Goal: Task Accomplishment & Management: Use online tool/utility

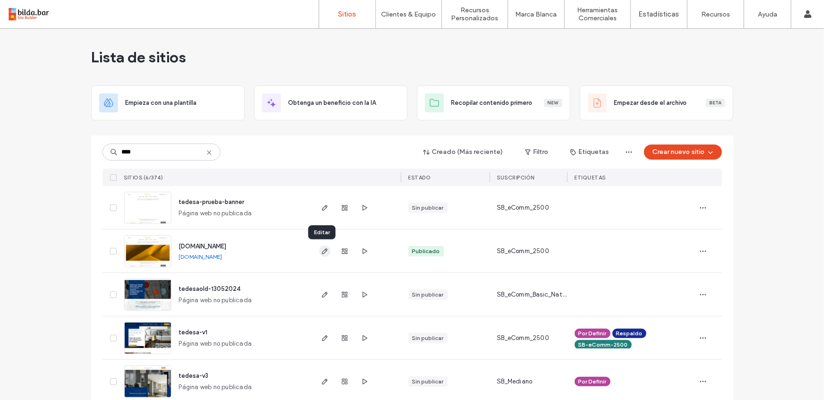
type input "****"
click at [323, 256] on span "button" at bounding box center [324, 251] width 11 height 11
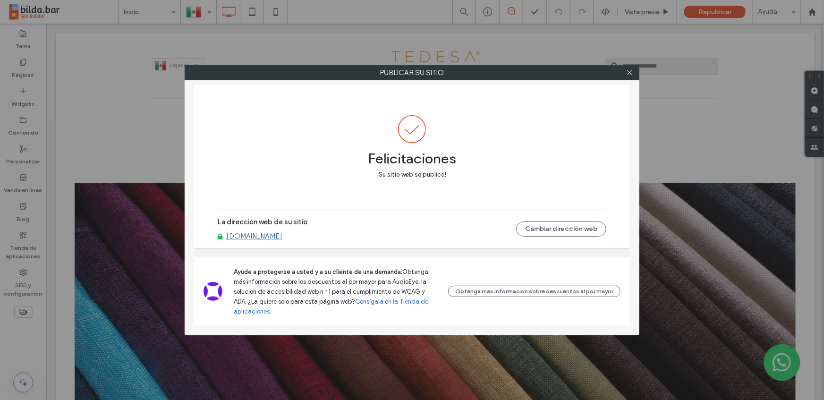
click at [481, 184] on div "Felicitaciones ¡Su sitio web se publicó!" at bounding box center [412, 147] width 389 height 125
click at [629, 76] on span at bounding box center [629, 73] width 7 height 14
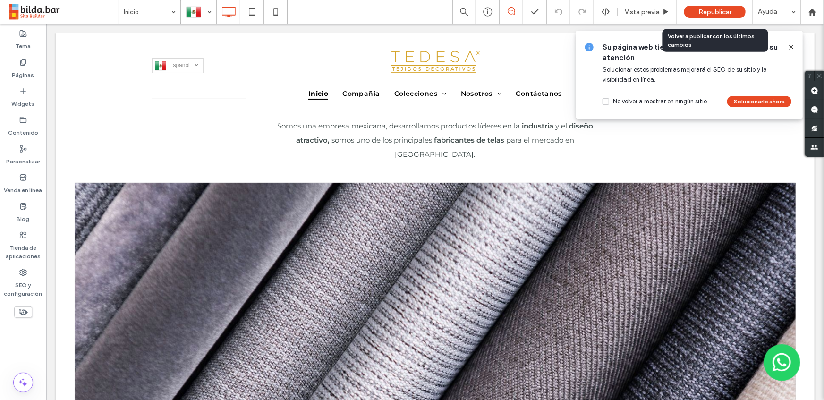
click at [707, 13] on span "Republicar" at bounding box center [714, 12] width 33 height 8
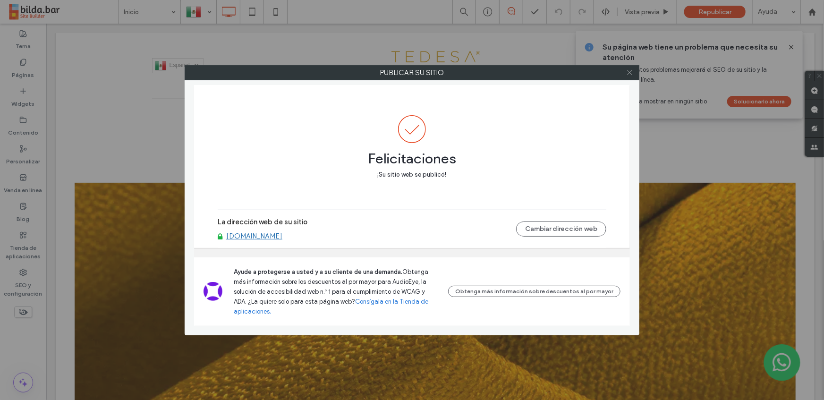
click at [628, 72] on icon at bounding box center [629, 72] width 7 height 7
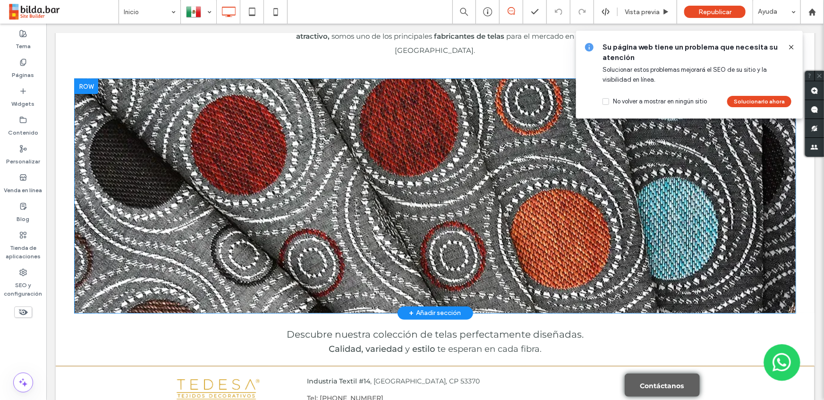
scroll to position [184, 0]
